Goal: Task Accomplishment & Management: Use online tool/utility

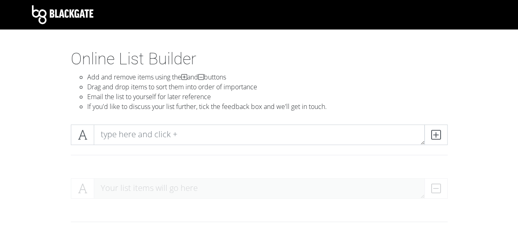
drag, startPoint x: 506, startPoint y: 0, endPoint x: 250, endPoint y: 81, distance: 268.5
click at [250, 81] on li "Add and remove items using the and buttons" at bounding box center [267, 77] width 361 height 10
click at [80, 14] on img at bounding box center [62, 14] width 61 height 19
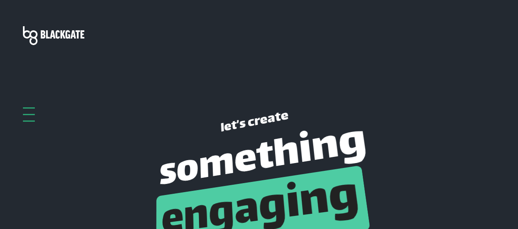
click at [20, 109] on div "let’s create something engaging together" at bounding box center [259, 205] width 485 height 200
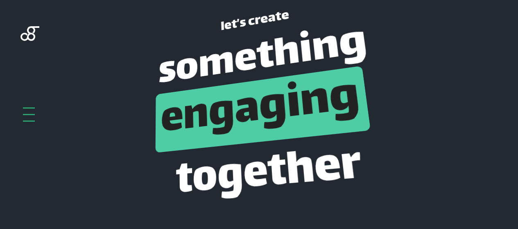
scroll to position [98, 0]
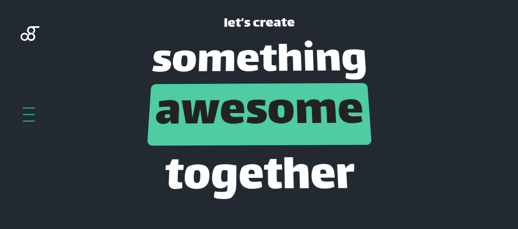
click at [251, 122] on link "awesome" at bounding box center [258, 114] width 213 height 80
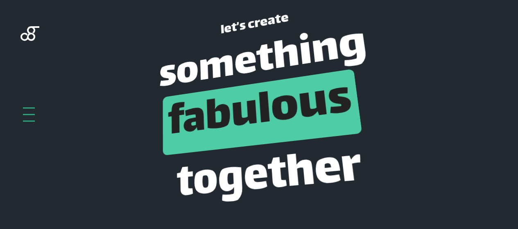
click at [29, 113] on div at bounding box center [29, 114] width 12 height 14
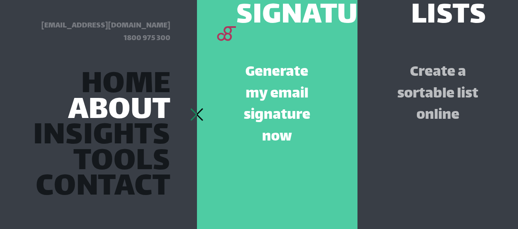
scroll to position [540, 0]
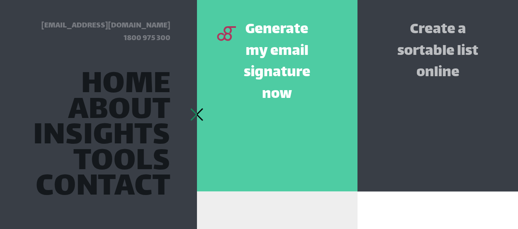
click at [204, 113] on div "Email Signatures Generate my email signature now" at bounding box center [277, 24] width 161 height 334
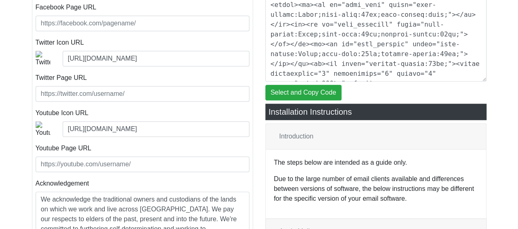
scroll to position [367, 0]
